Goal: Task Accomplishment & Management: Use online tool/utility

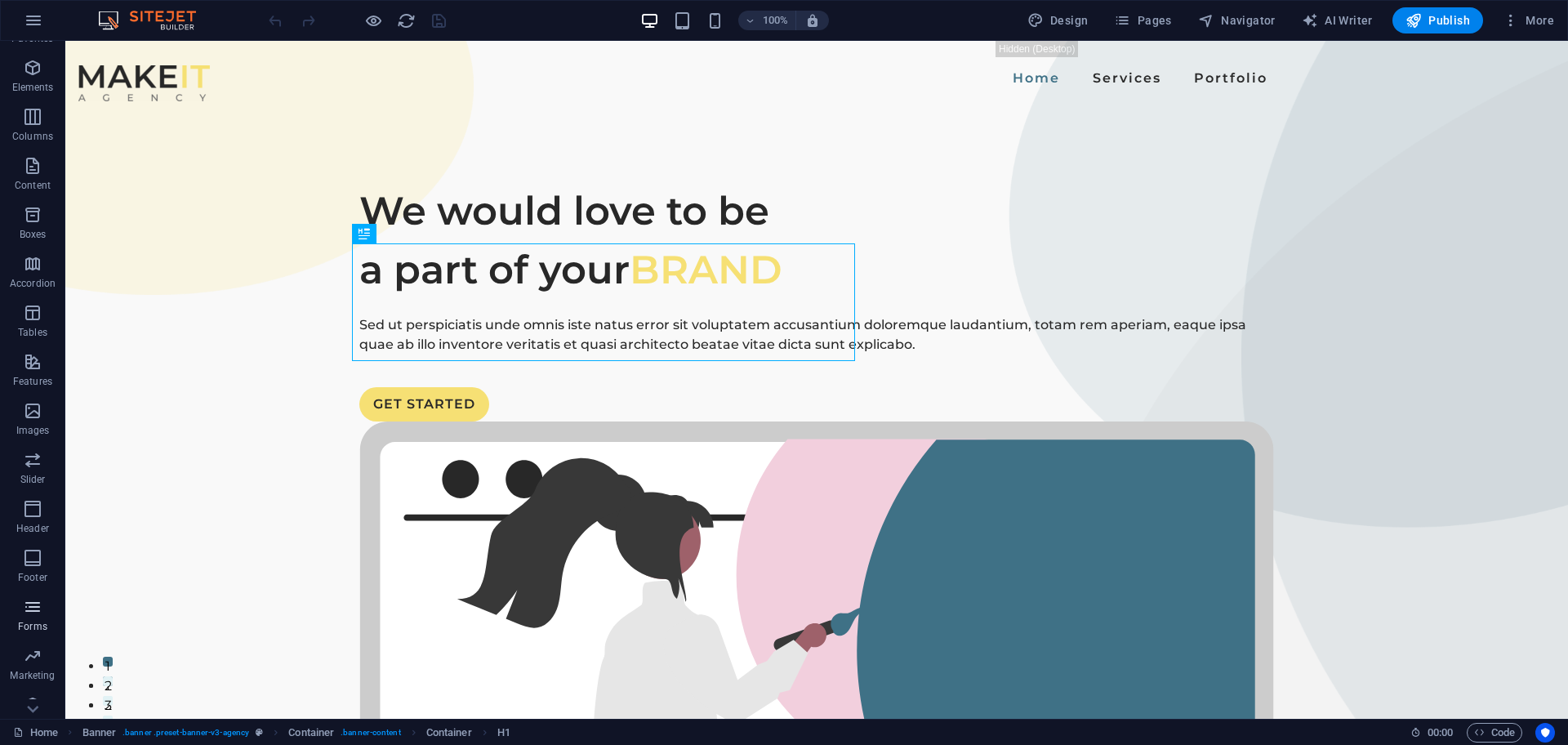
scroll to position [57, 0]
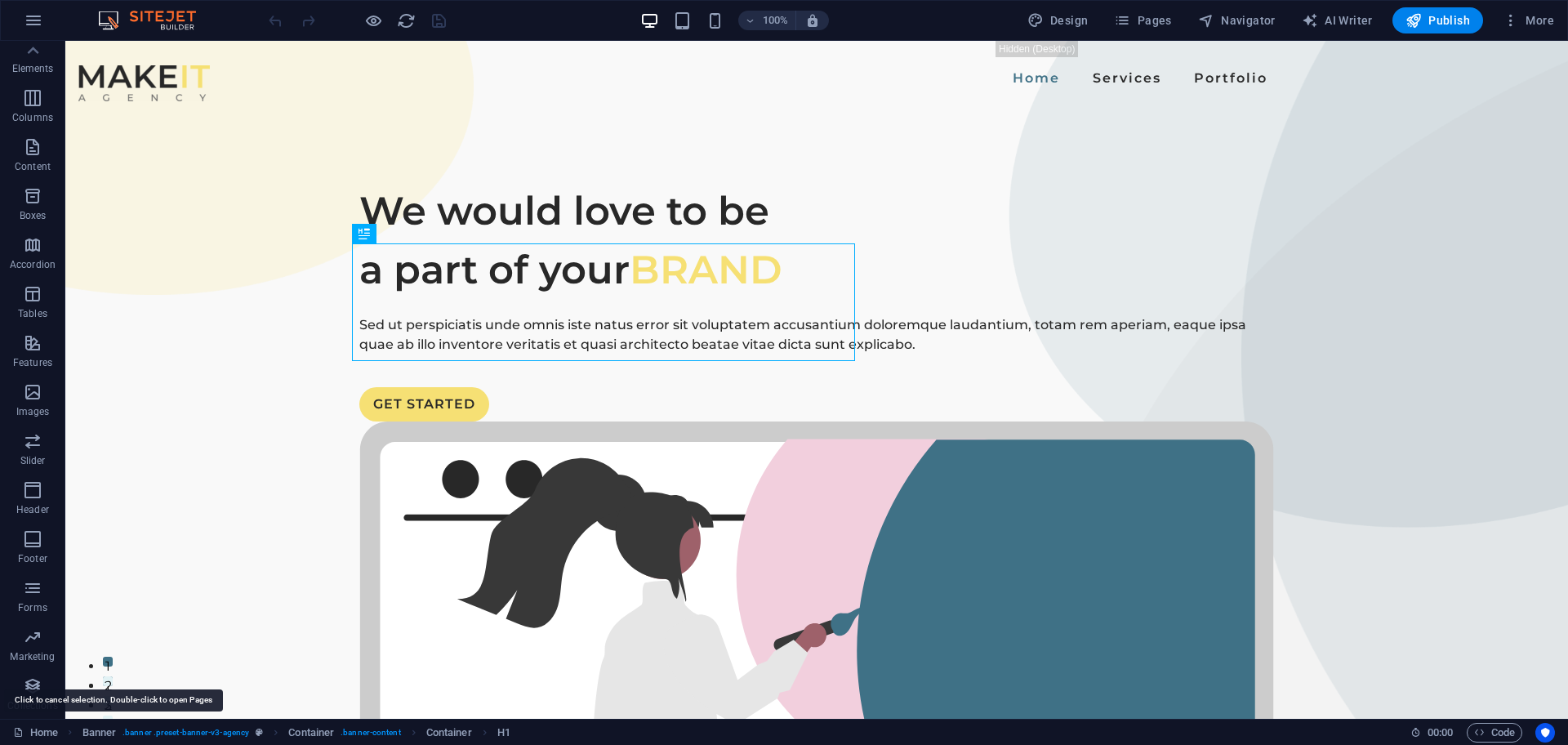
drag, startPoint x: 32, startPoint y: 727, endPoint x: 96, endPoint y: 648, distance: 101.7
click at [34, 727] on link "Home" at bounding box center [35, 732] width 45 height 19
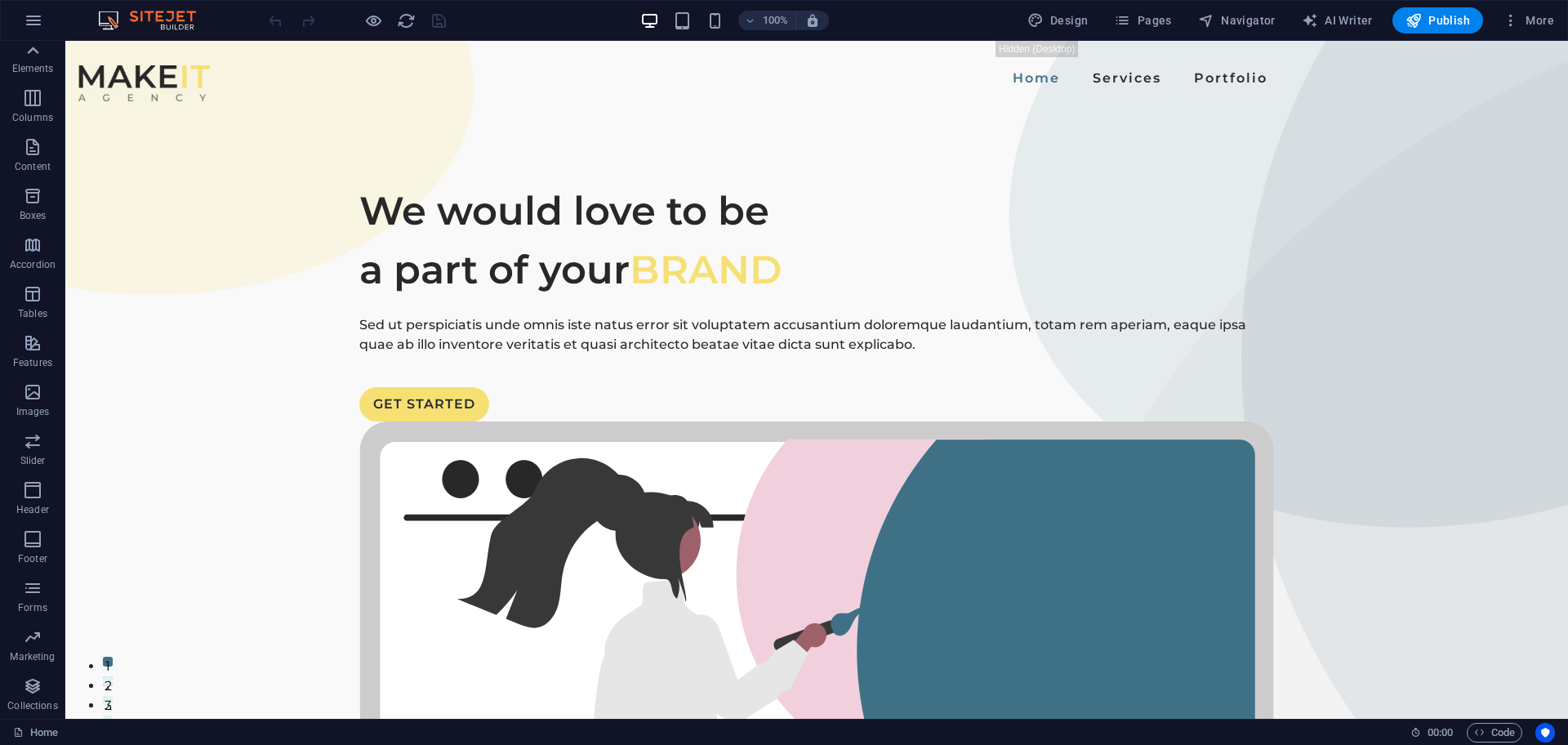
click at [26, 52] on icon at bounding box center [32, 50] width 23 height 23
click at [38, 18] on icon "button" at bounding box center [33, 19] width 19 height 19
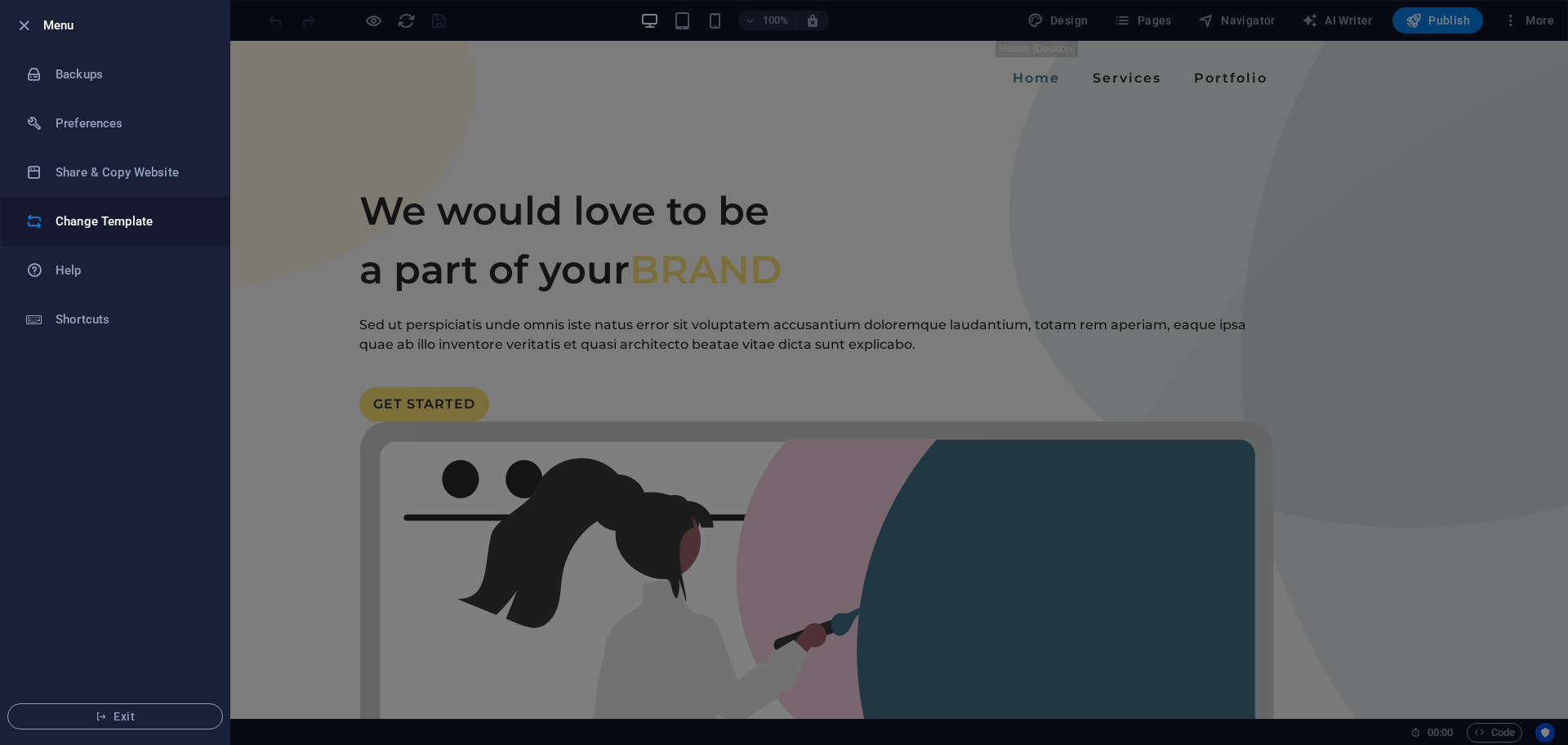
click at [83, 209] on li "Change Template" at bounding box center [115, 221] width 228 height 49
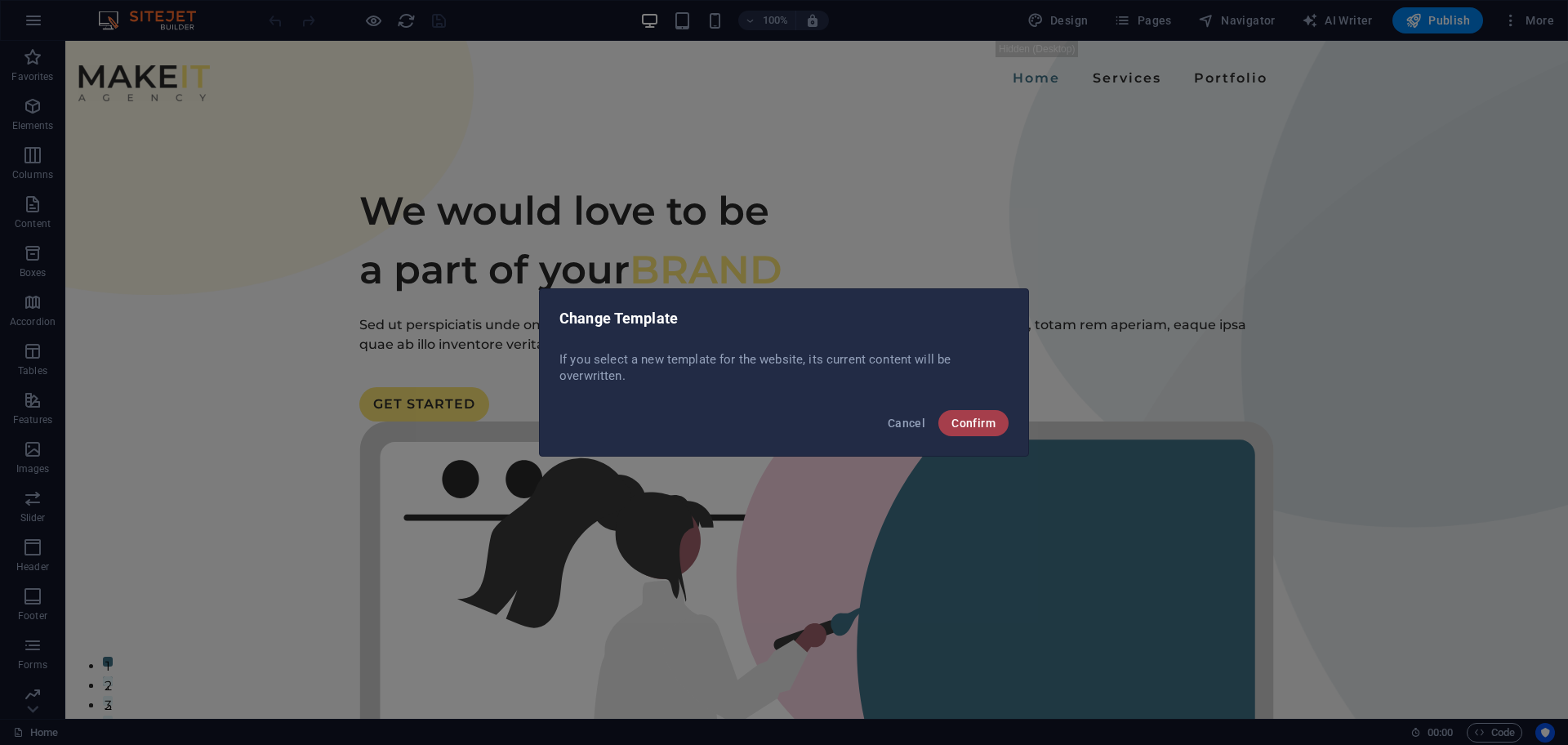
click at [997, 422] on button "Confirm" at bounding box center [973, 423] width 70 height 26
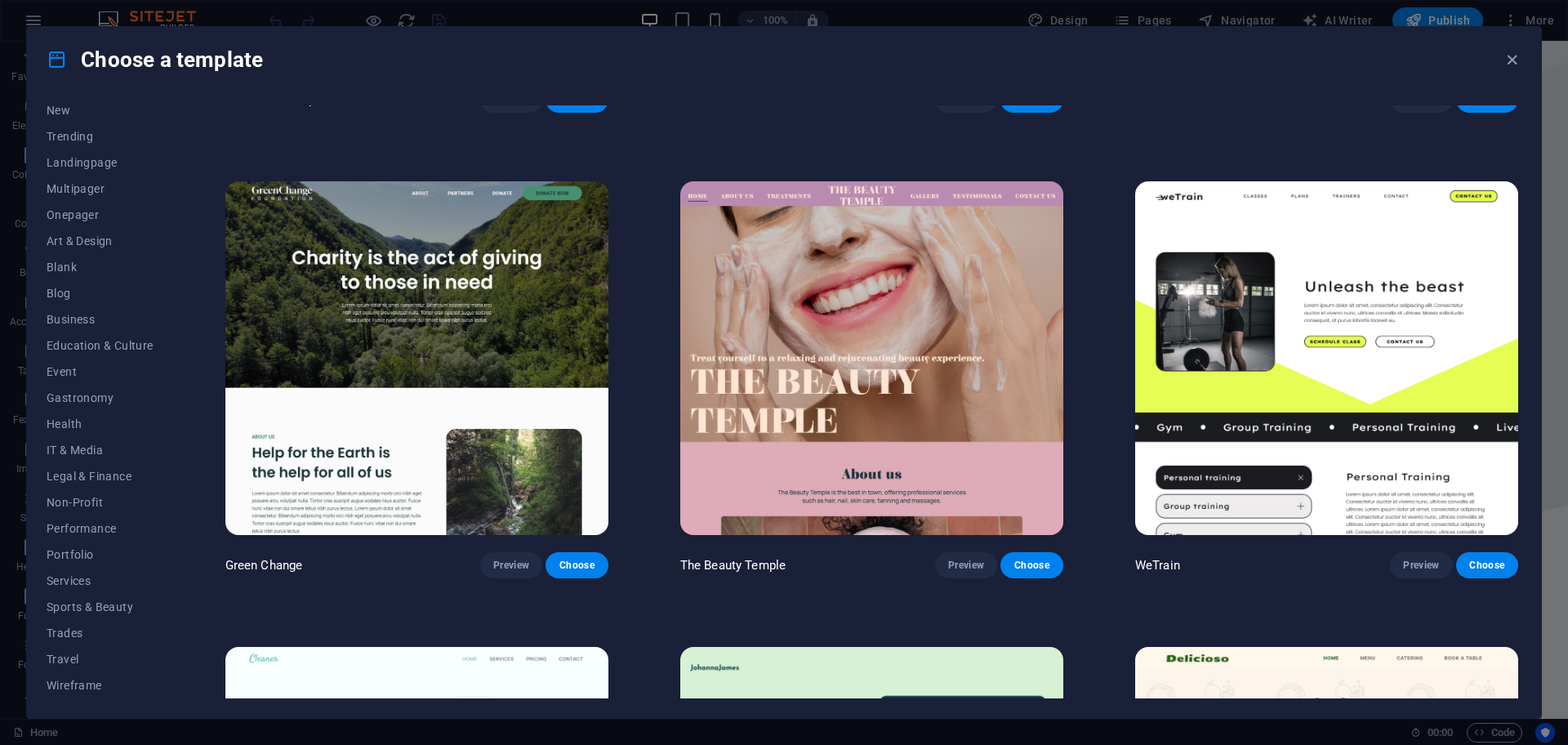
scroll to position [2552, 0]
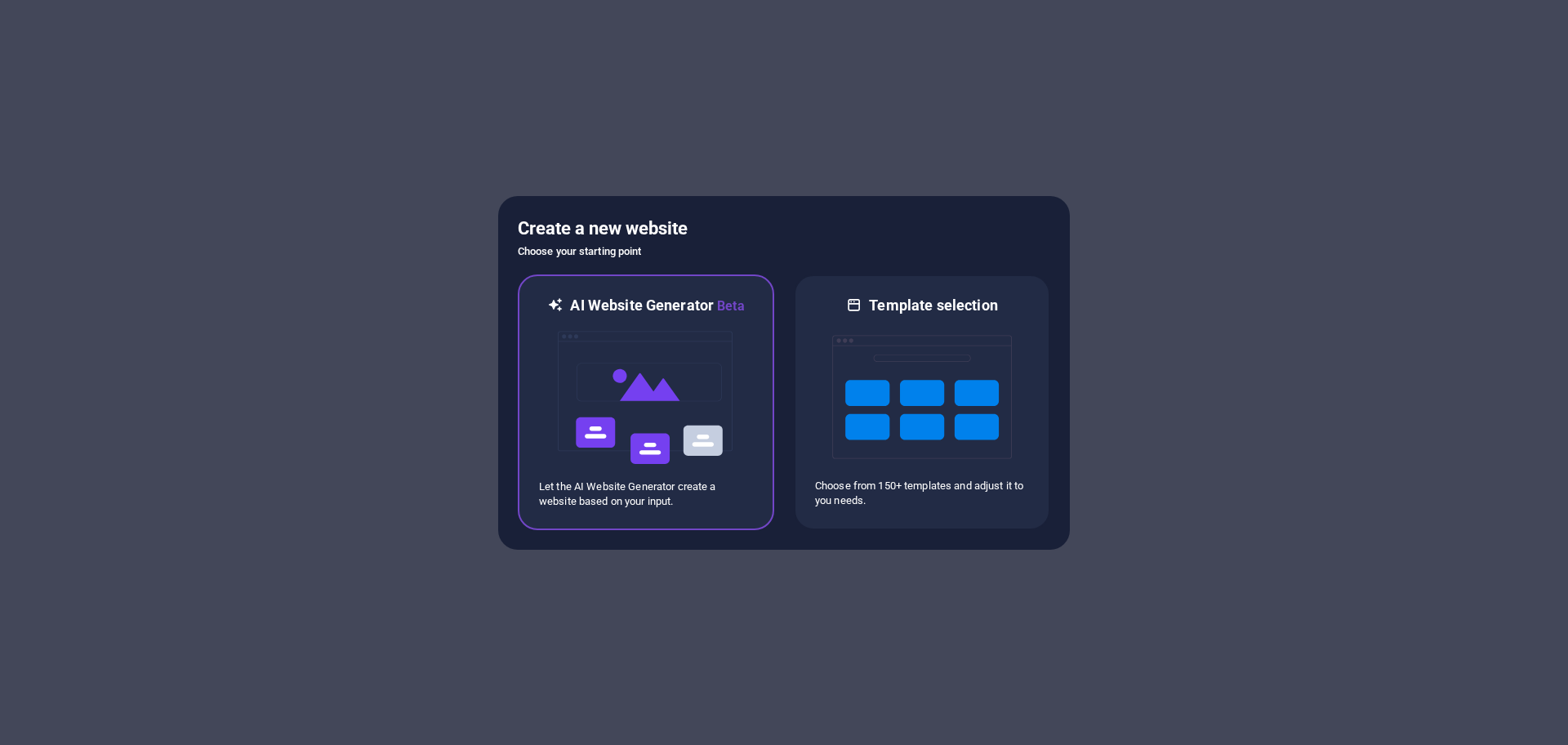
click at [654, 392] on img at bounding box center [646, 398] width 179 height 164
